Goal: Find specific page/section: Find specific page/section

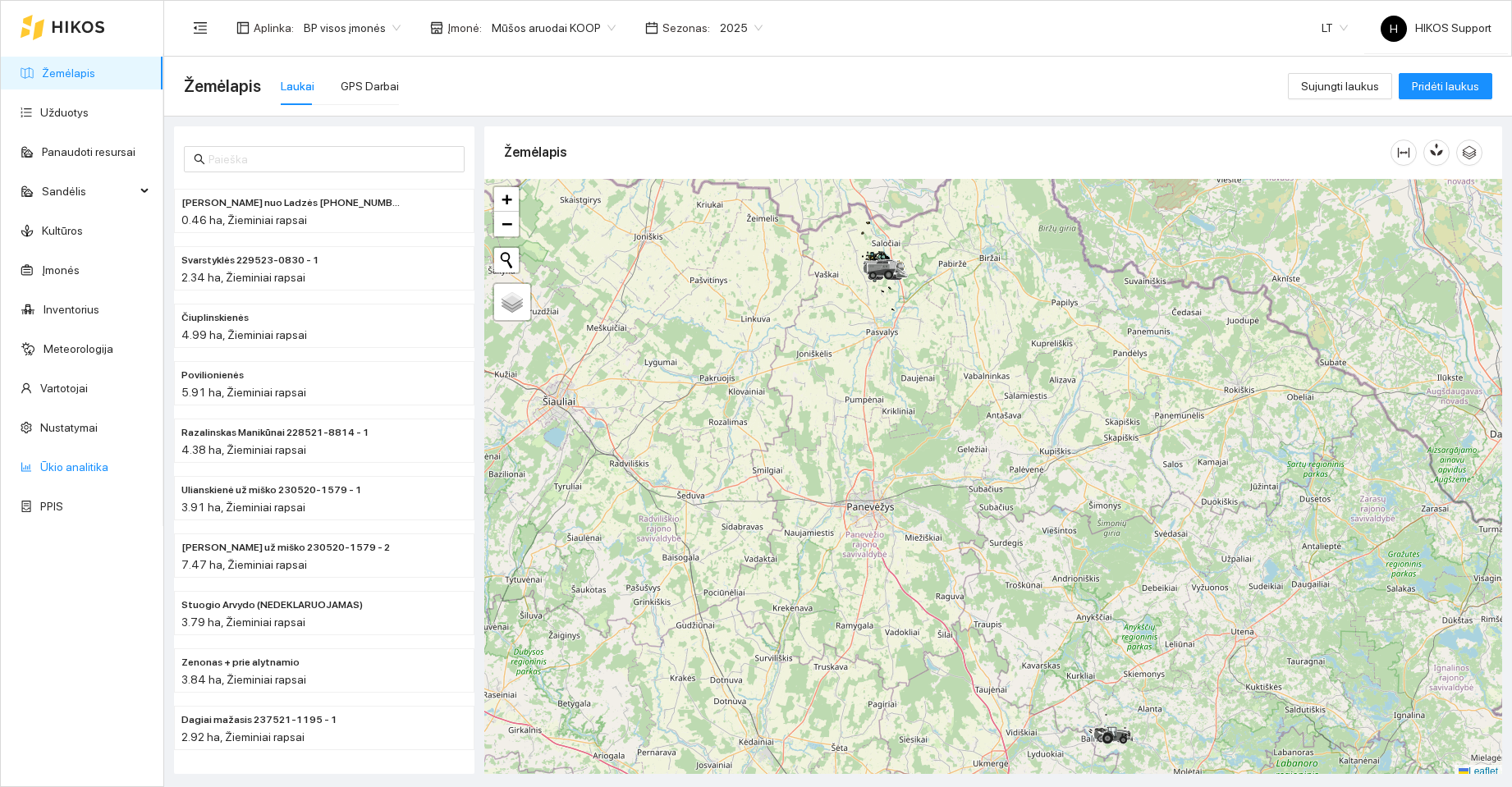
click at [69, 469] on link "Ūkio analitika" at bounding box center [74, 467] width 68 height 13
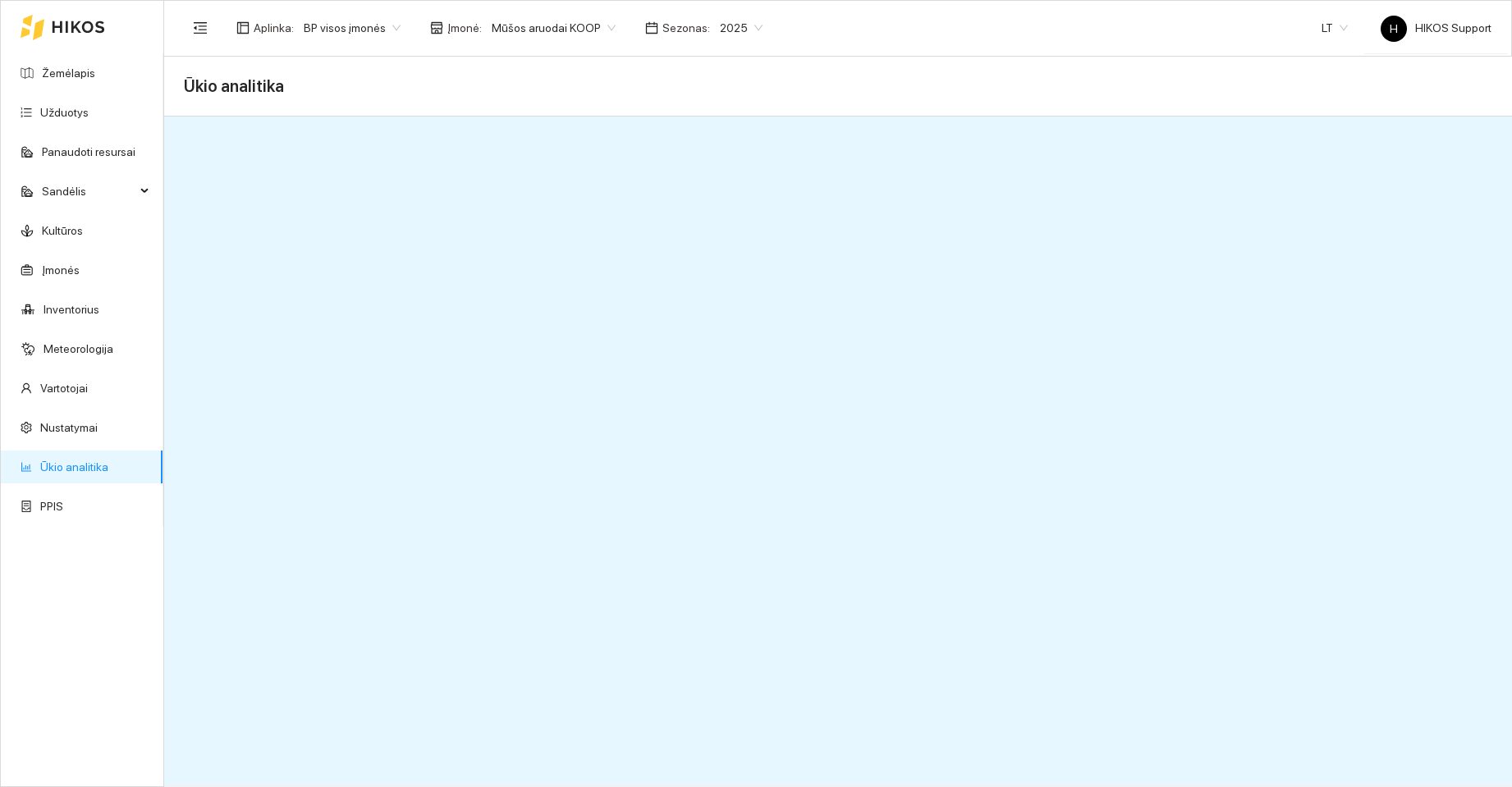
click at [371, 28] on span "BP visos įmonės" at bounding box center [352, 27] width 97 height 25
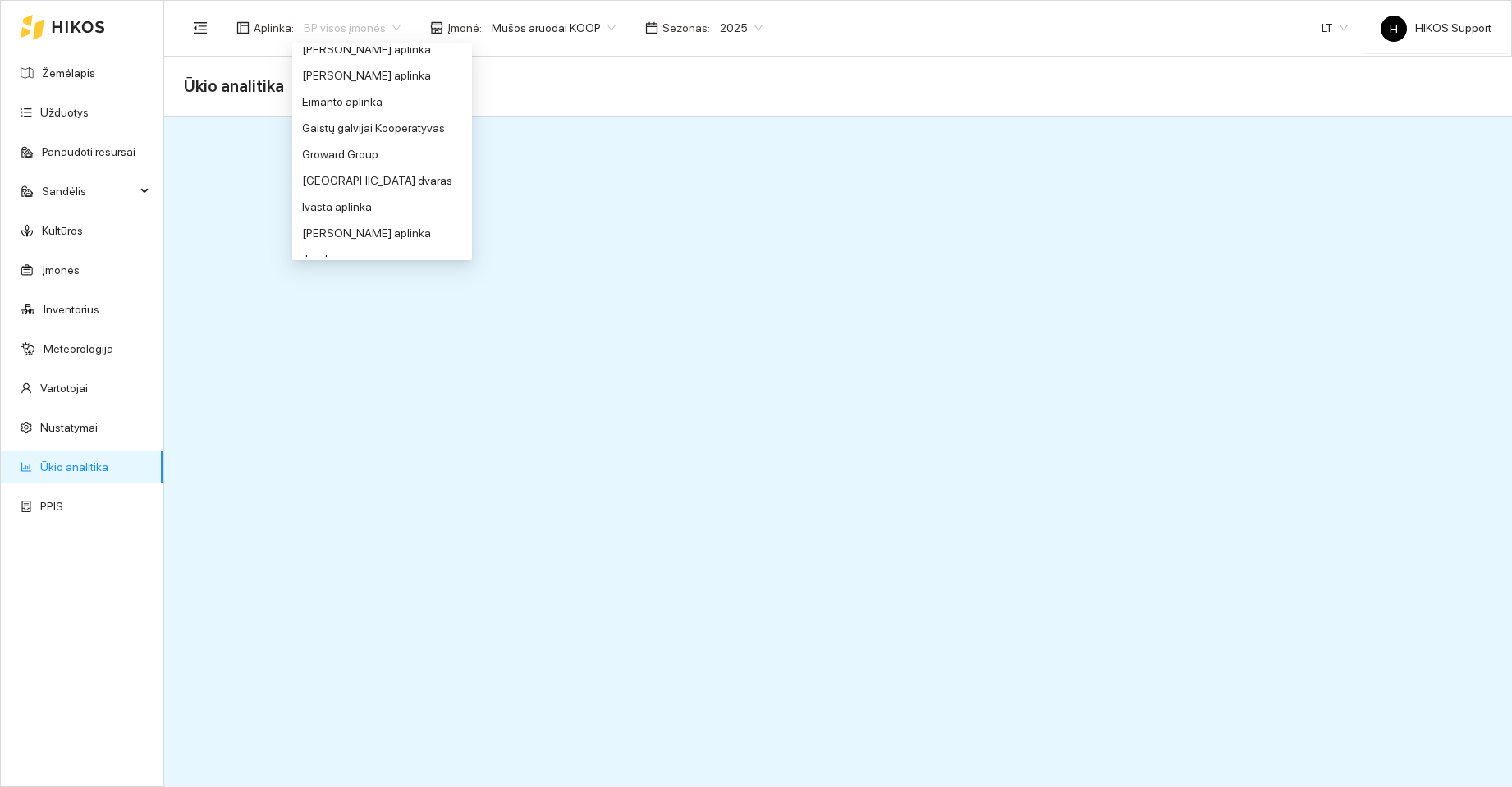
scroll to position [403, 0]
click at [377, 107] on div "Groward Group" at bounding box center [382, 103] width 160 height 18
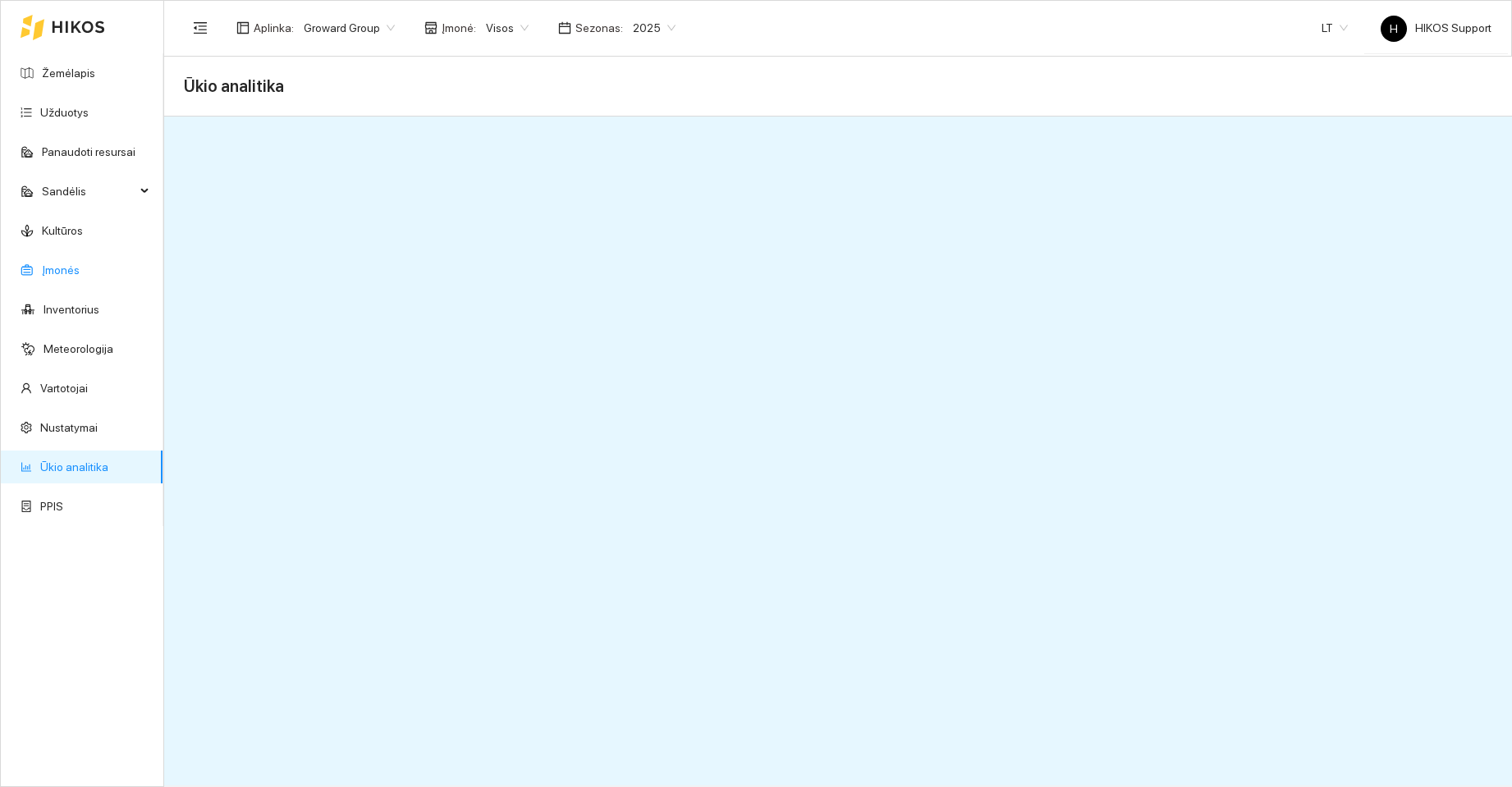
click at [71, 270] on link "Įmonės" at bounding box center [60, 270] width 37 height 13
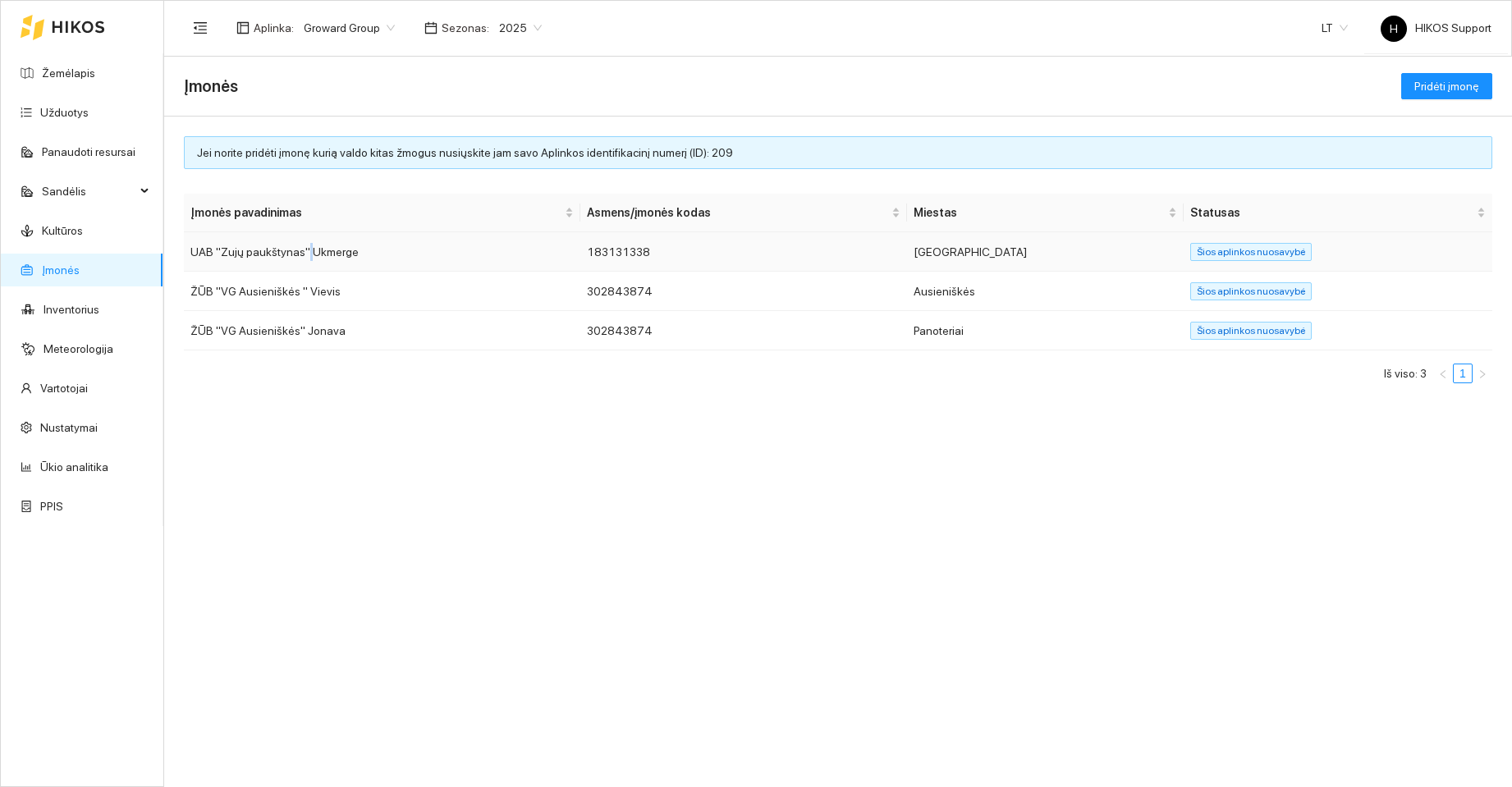
click at [305, 265] on td "UAB "Zujų paukštynas" Ukmerge" at bounding box center [382, 251] width 396 height 39
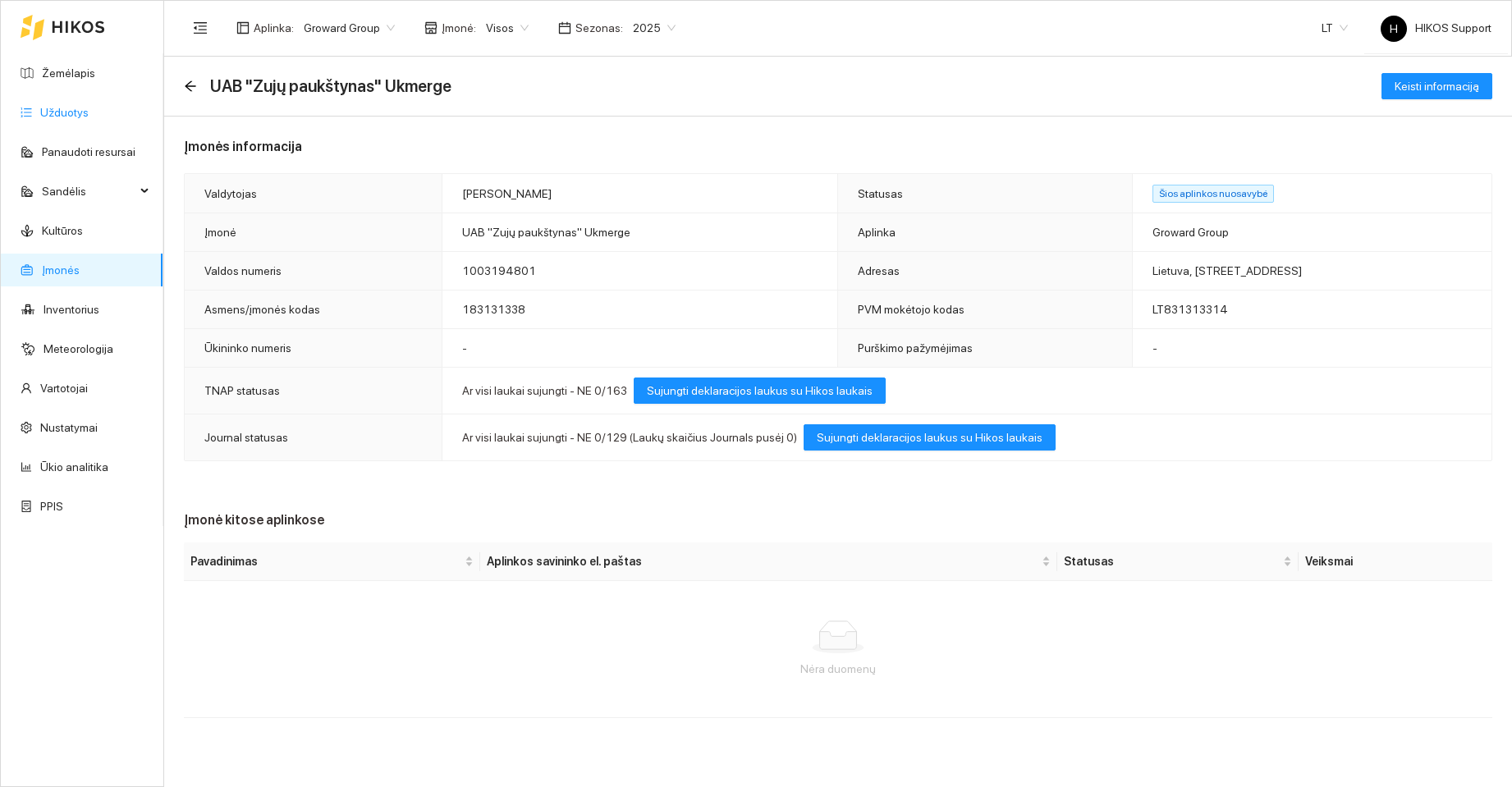
click at [69, 114] on link "Užduotys" at bounding box center [64, 112] width 48 height 13
